Goal: Task Accomplishment & Management: Manage account settings

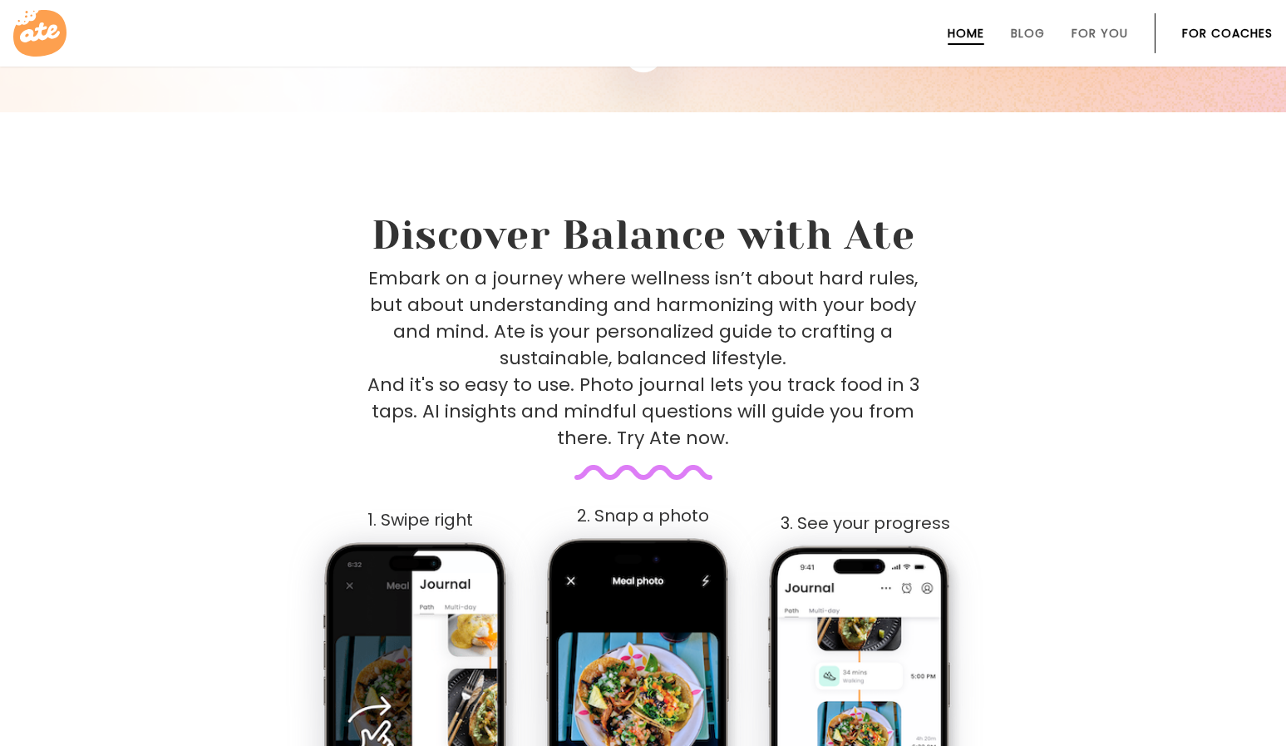
scroll to position [924, 0]
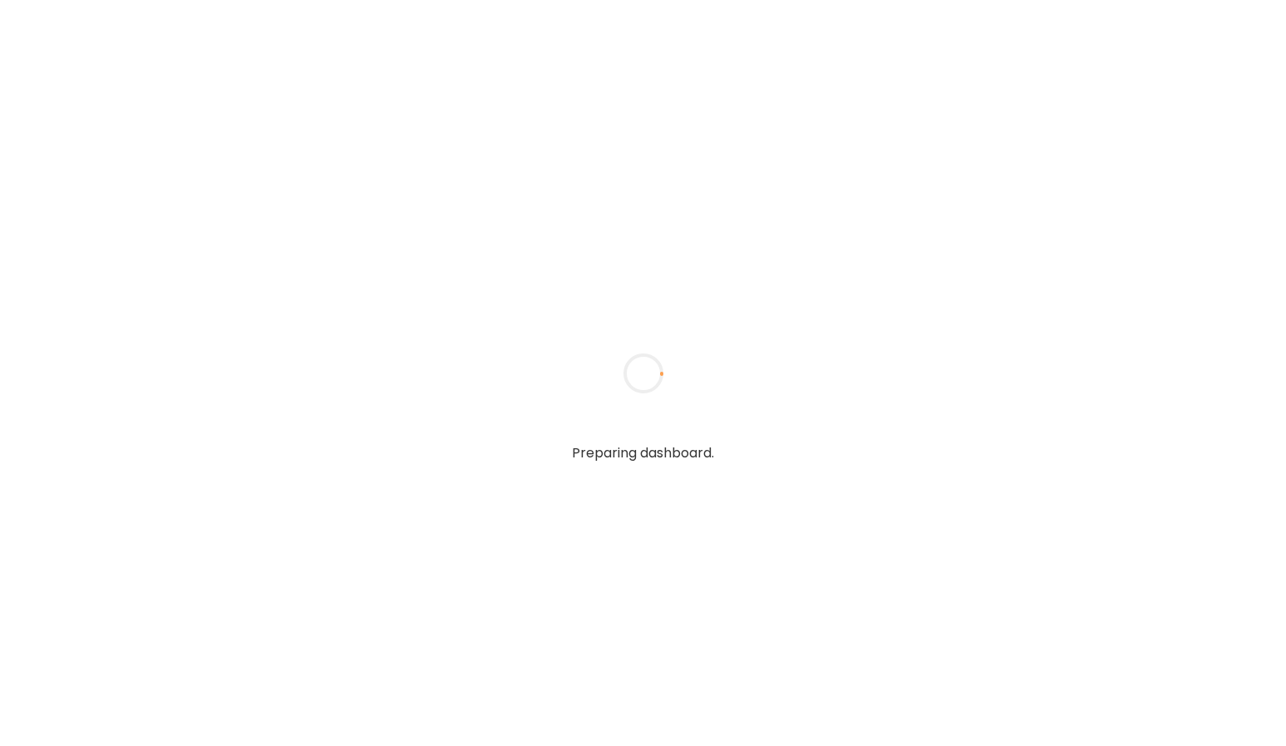
type input "**********"
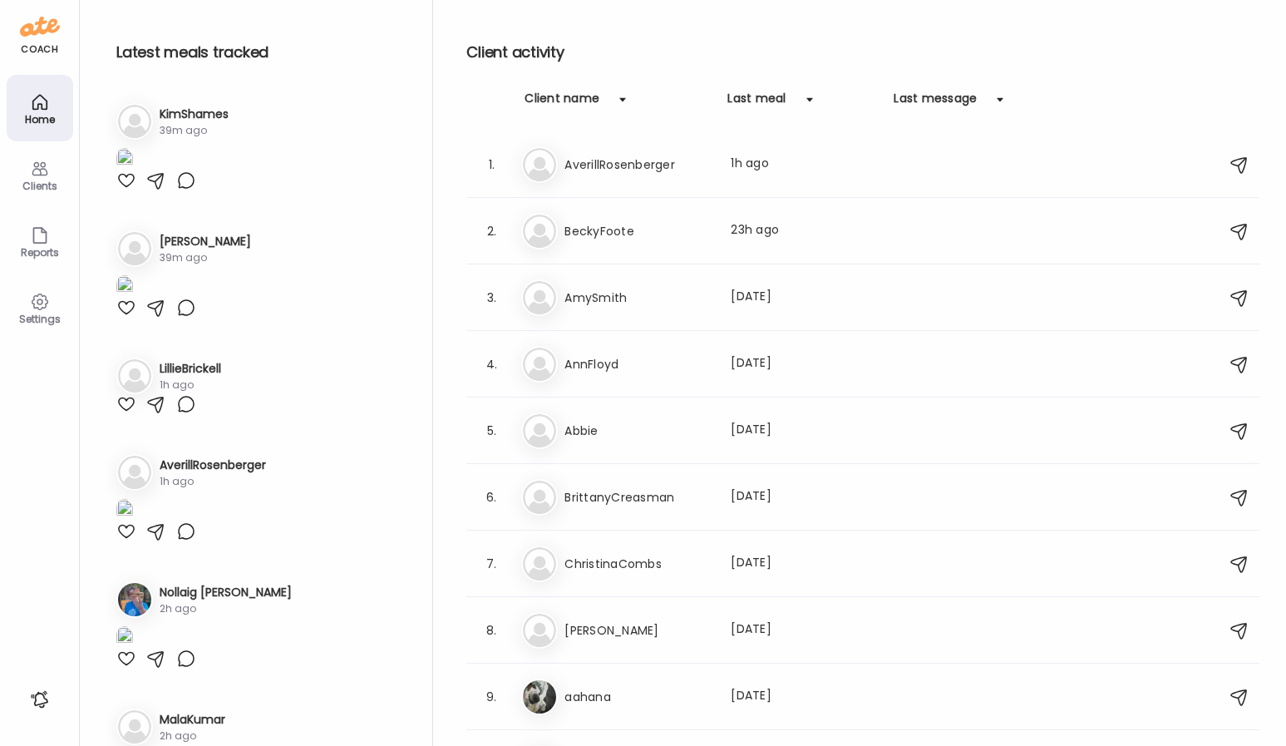
type input "**********"
click at [48, 307] on icon at bounding box center [40, 302] width 20 height 20
